Goal: Navigation & Orientation: Find specific page/section

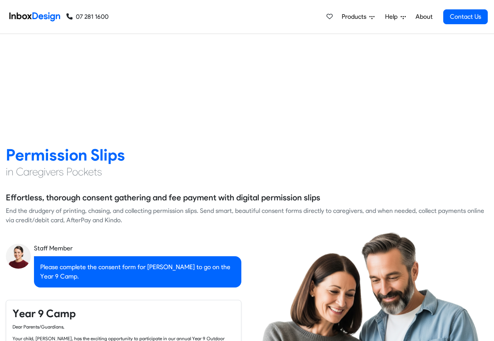
scroll to position [333, 0]
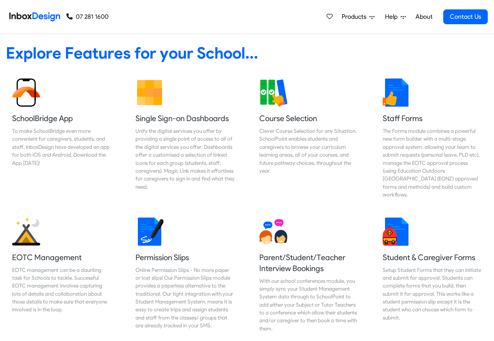
checkbox input "true"
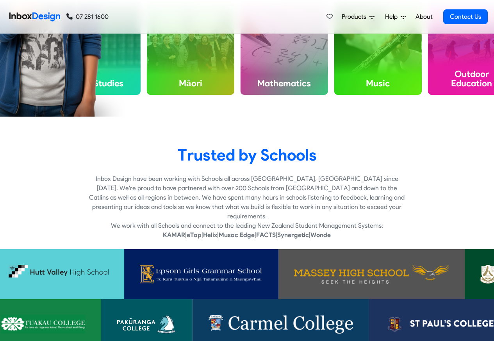
checkbox input "true"
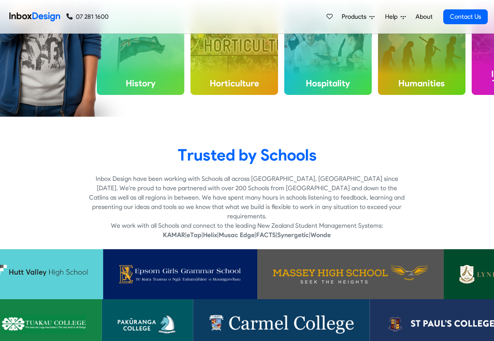
checkbox input "true"
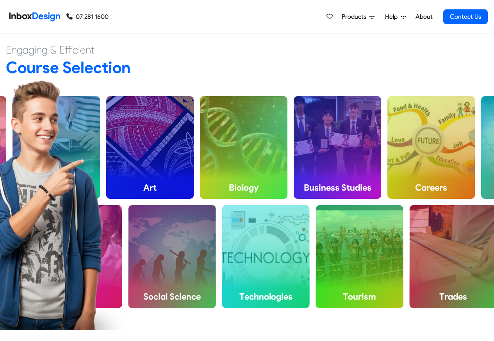
scroll to position [1738, 0]
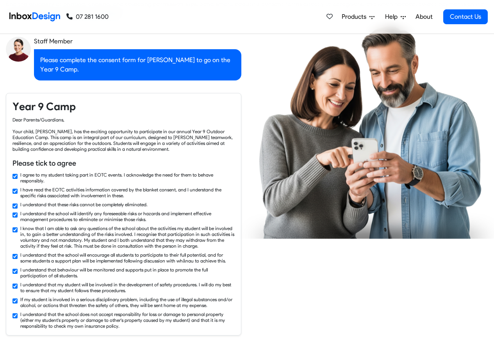
checkbox input "false"
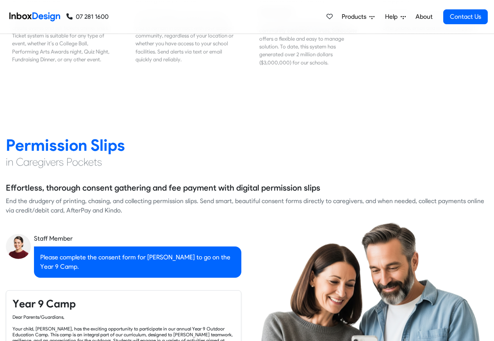
checkbox input "false"
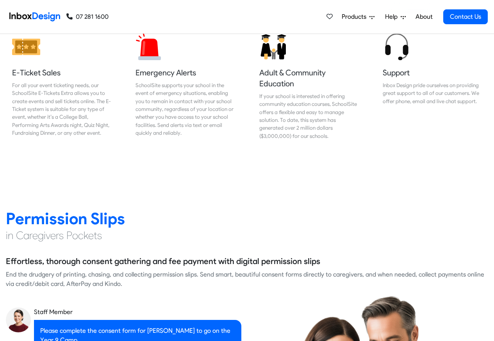
checkbox input "false"
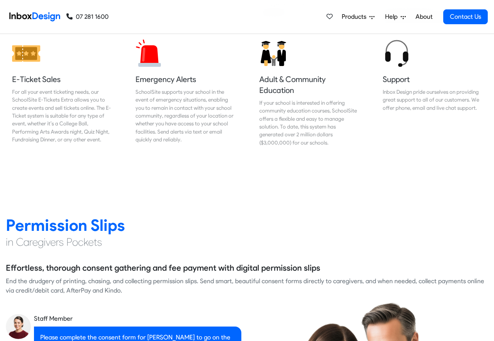
checkbox input "false"
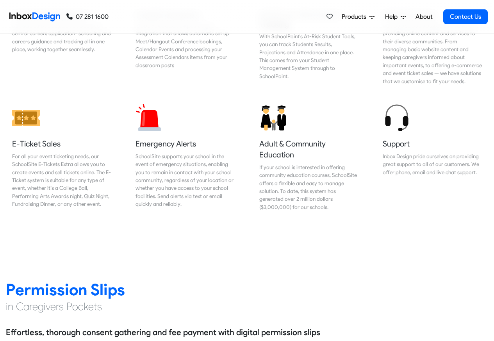
checkbox input "false"
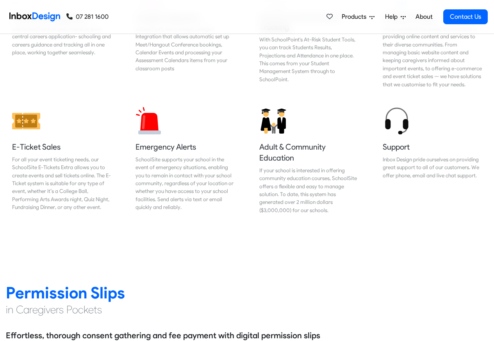
checkbox input "false"
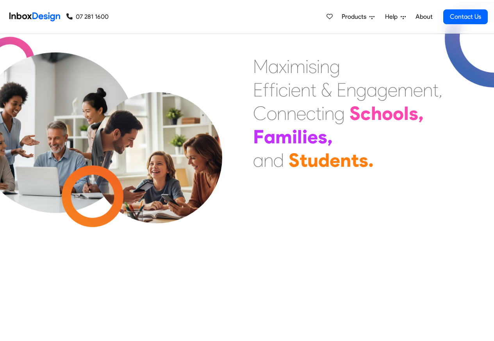
scroll to position [0, 0]
